Goal: Check status: Check status

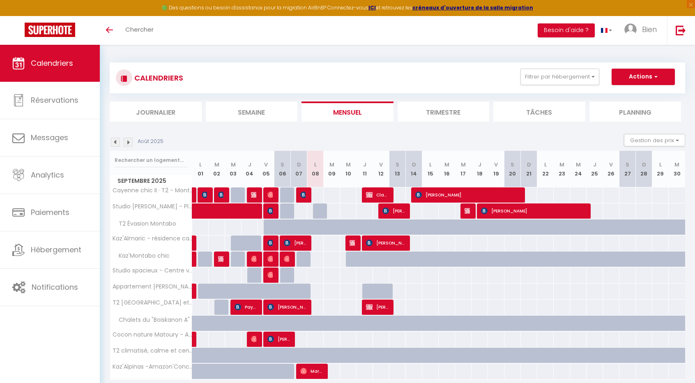
select select
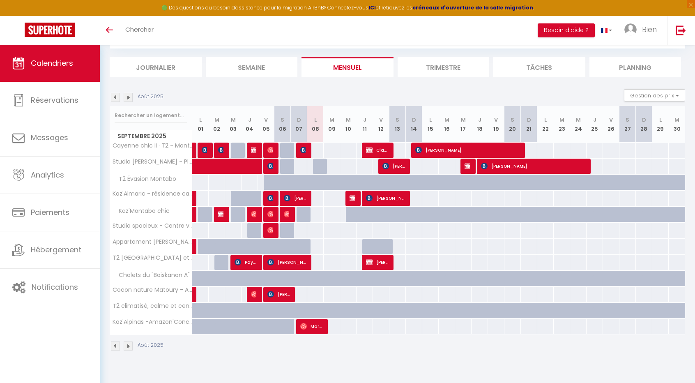
click at [346, 199] on div at bounding box center [353, 199] width 16 height 16
click at [347, 199] on div at bounding box center [353, 199] width 16 height 16
click at [320, 324] on span "Marine Chaleil" at bounding box center [311, 326] width 23 height 16
select select "OK"
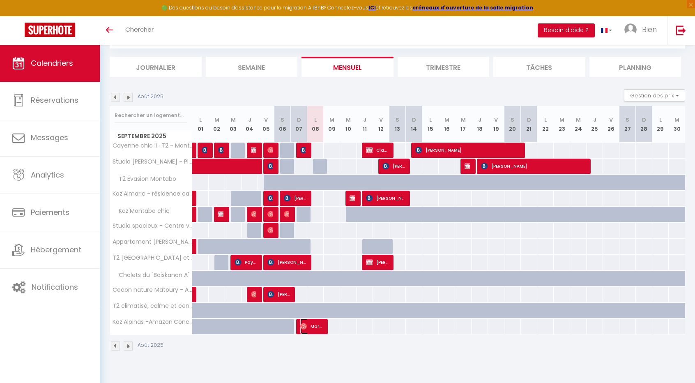
select select "0"
select select "1"
select select
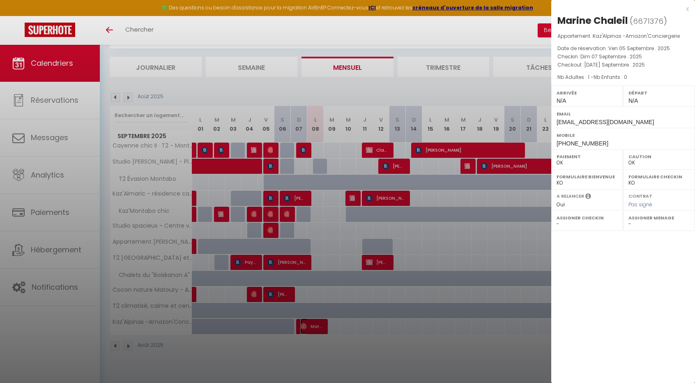
select select "50863"
